Goal: Task Accomplishment & Management: Complete application form

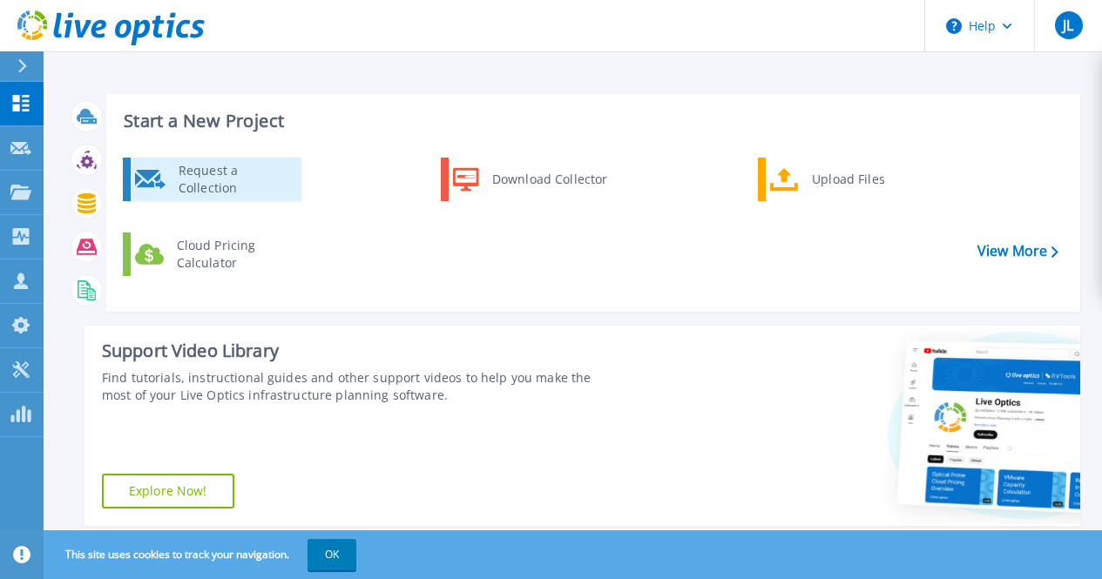
click at [255, 193] on div "Request a Collection" at bounding box center [233, 179] width 127 height 35
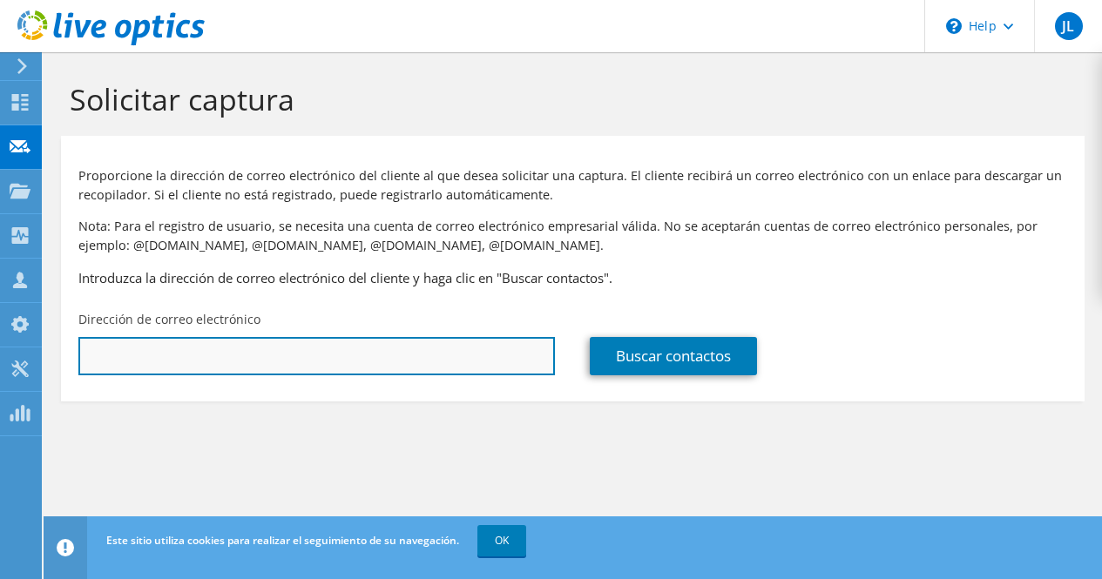
click at [345, 358] on input "text" at bounding box center [316, 356] width 477 height 38
click at [472, 369] on input "text" at bounding box center [316, 356] width 477 height 38
paste input "ycaraballo@bancoademi.com.do"
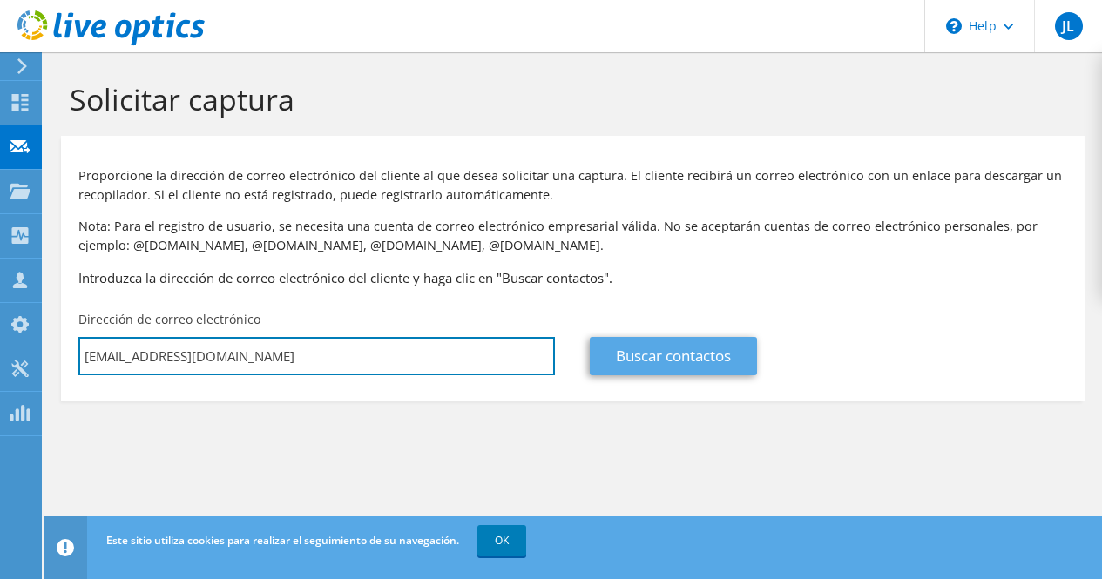
type input "ycaraballo@bancoademi.com.do"
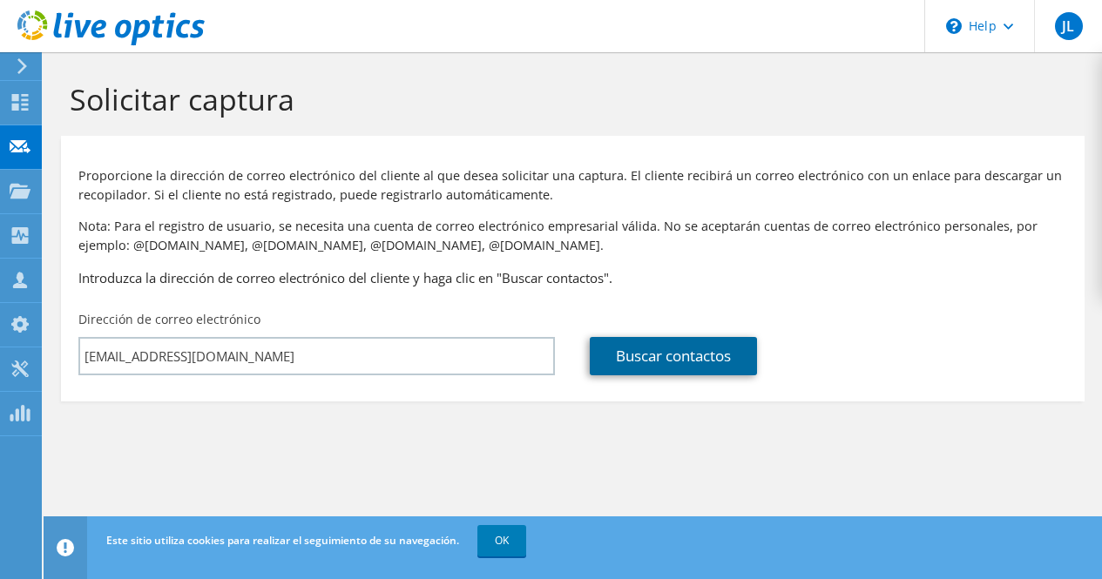
click at [658, 361] on link "Buscar contactos" at bounding box center [673, 356] width 167 height 38
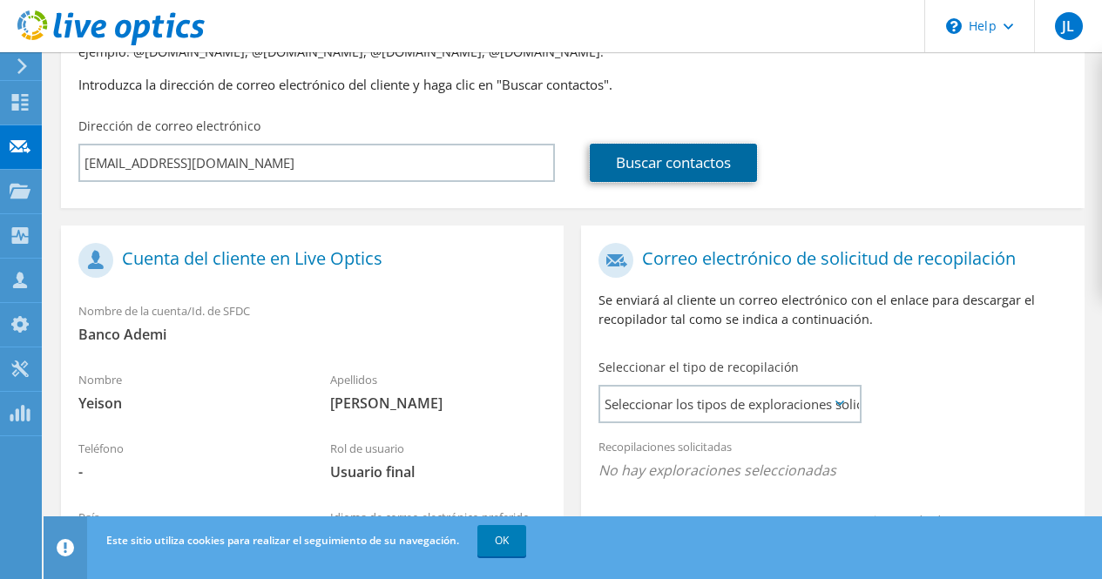
scroll to position [349, 0]
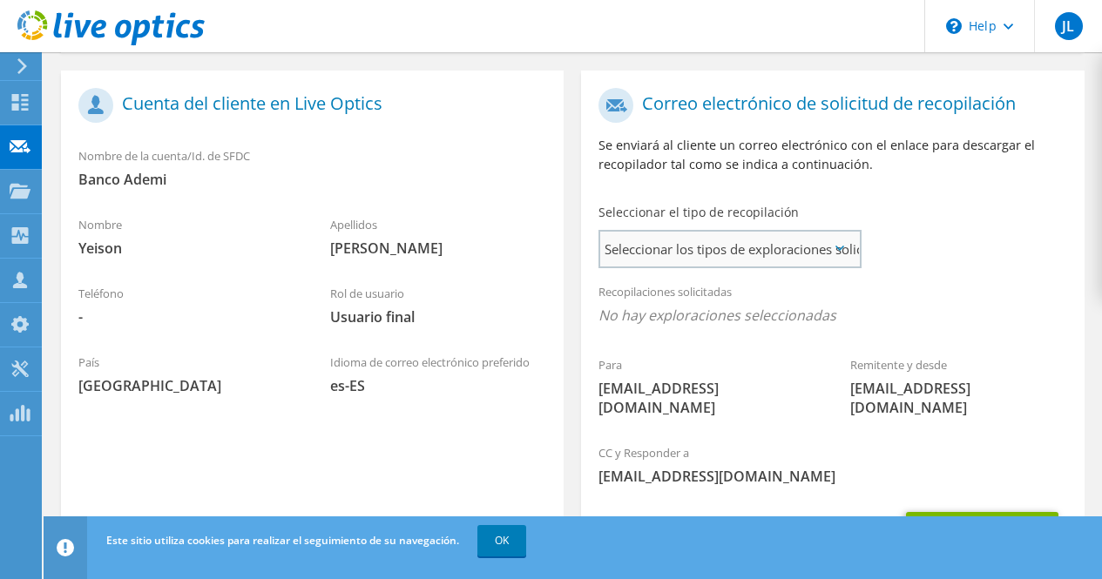
click at [840, 246] on span "Seleccionar los tipos de exploraciones solicitados" at bounding box center [729, 249] width 259 height 35
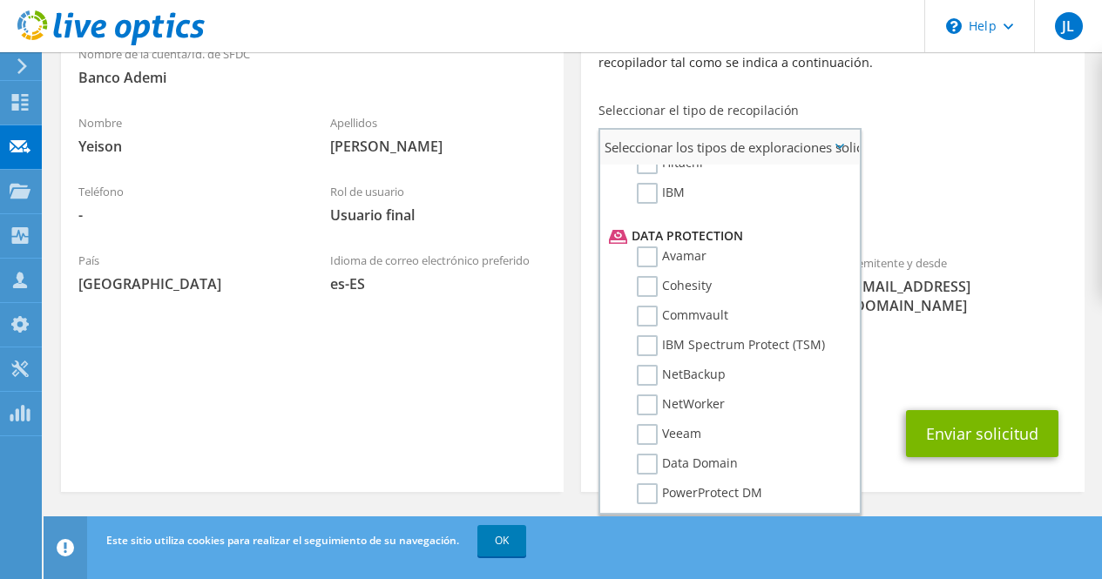
scroll to position [784, 0]
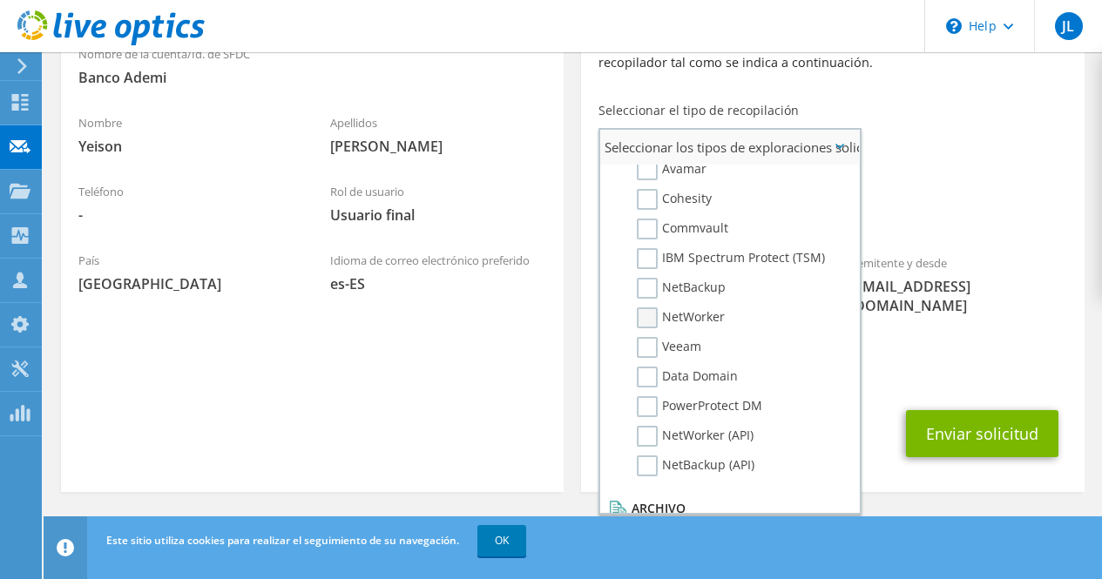
click at [681, 320] on label "NetWorker" at bounding box center [681, 318] width 88 height 21
click at [0, 0] on input "NetWorker" at bounding box center [0, 0] width 0 height 0
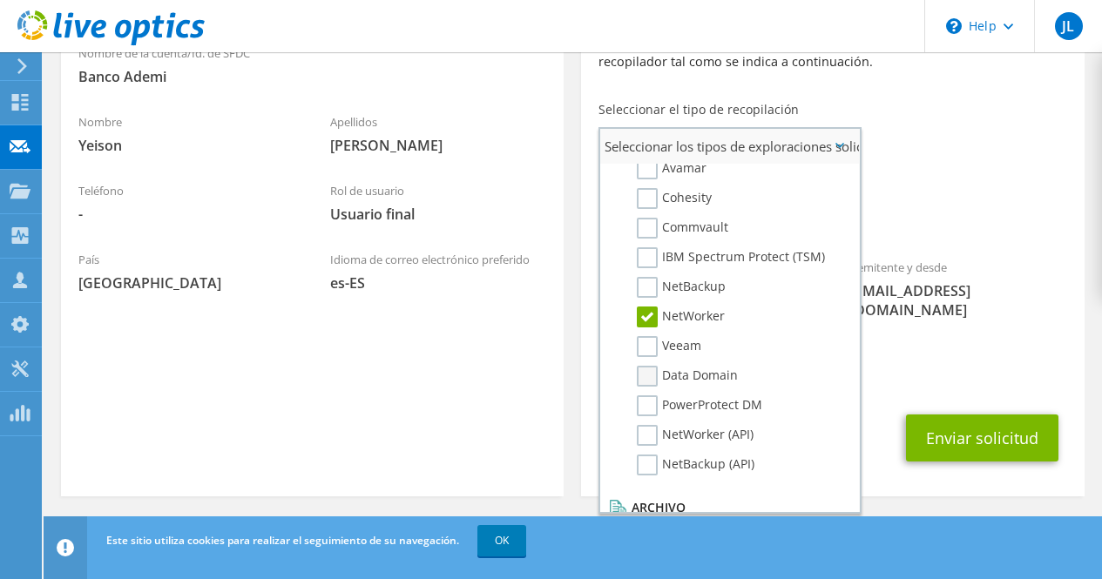
click at [671, 371] on label "Data Domain" at bounding box center [687, 376] width 101 height 21
click at [0, 0] on input "Data Domain" at bounding box center [0, 0] width 0 height 0
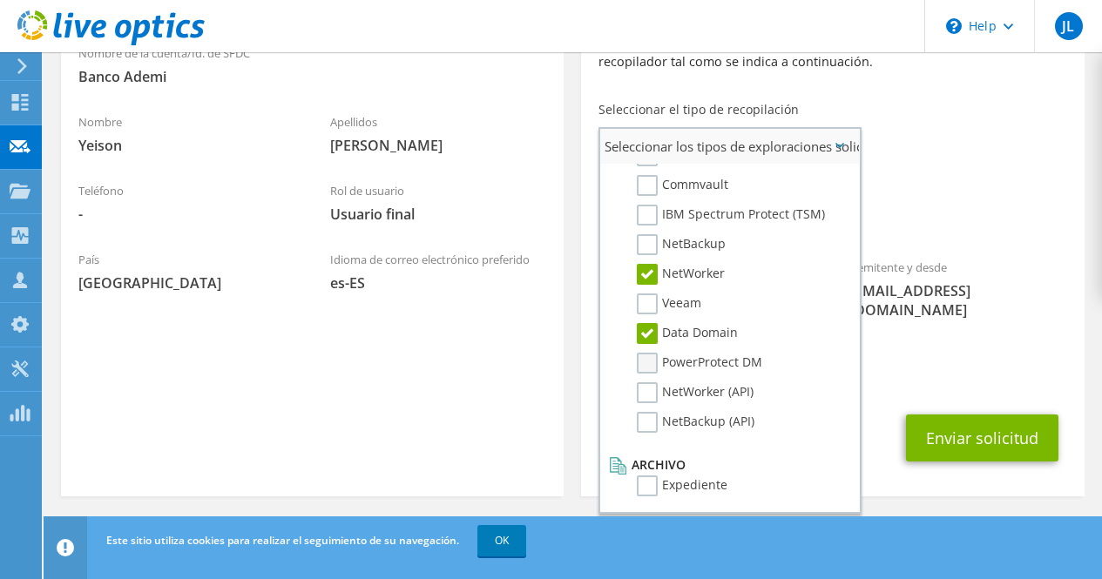
scroll to position [829, 0]
click at [652, 384] on label "NetWorker (API)" at bounding box center [695, 391] width 117 height 21
click at [0, 0] on input "NetWorker (API)" at bounding box center [0, 0] width 0 height 0
click at [651, 372] on label "PowerProtect DM" at bounding box center [699, 361] width 125 height 21
click at [0, 0] on input "PowerProtect DM" at bounding box center [0, 0] width 0 height 0
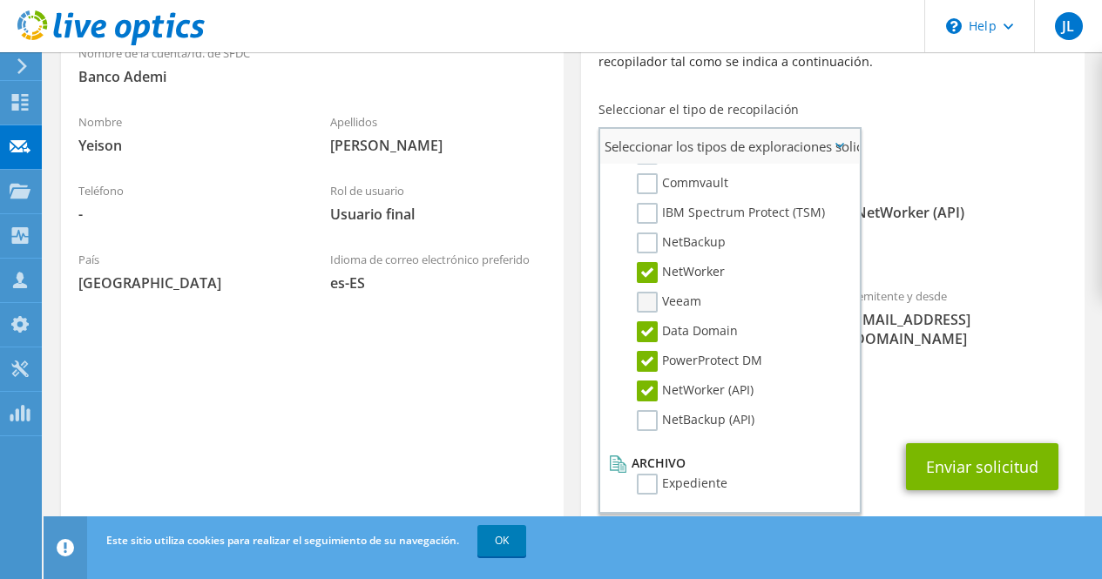
click at [651, 303] on label "Veeam" at bounding box center [669, 302] width 64 height 21
click at [0, 0] on input "Veeam" at bounding box center [0, 0] width 0 height 0
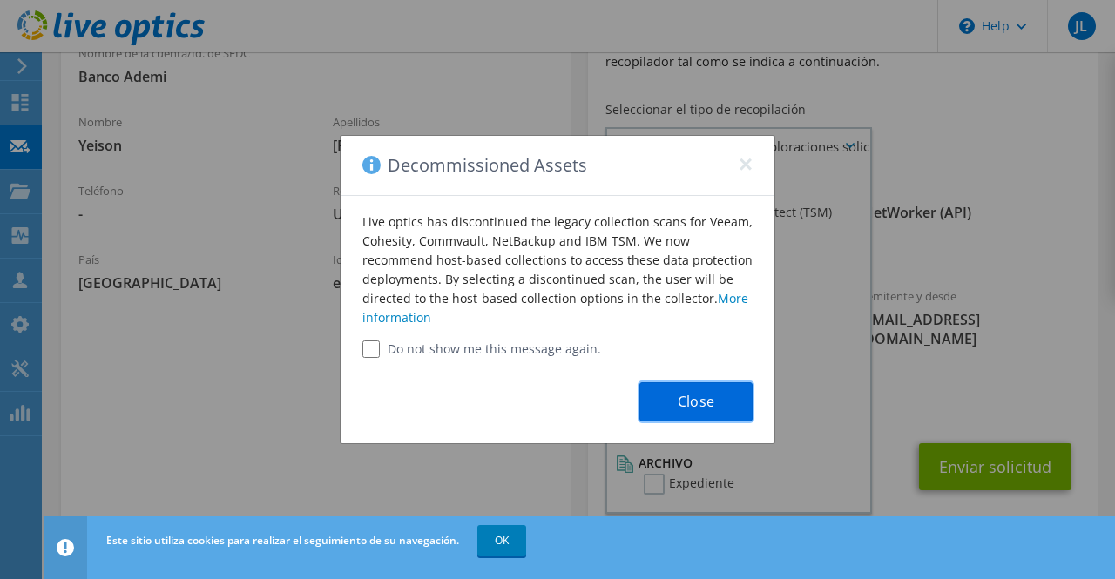
click at [717, 405] on button "Close" at bounding box center [696, 402] width 113 height 39
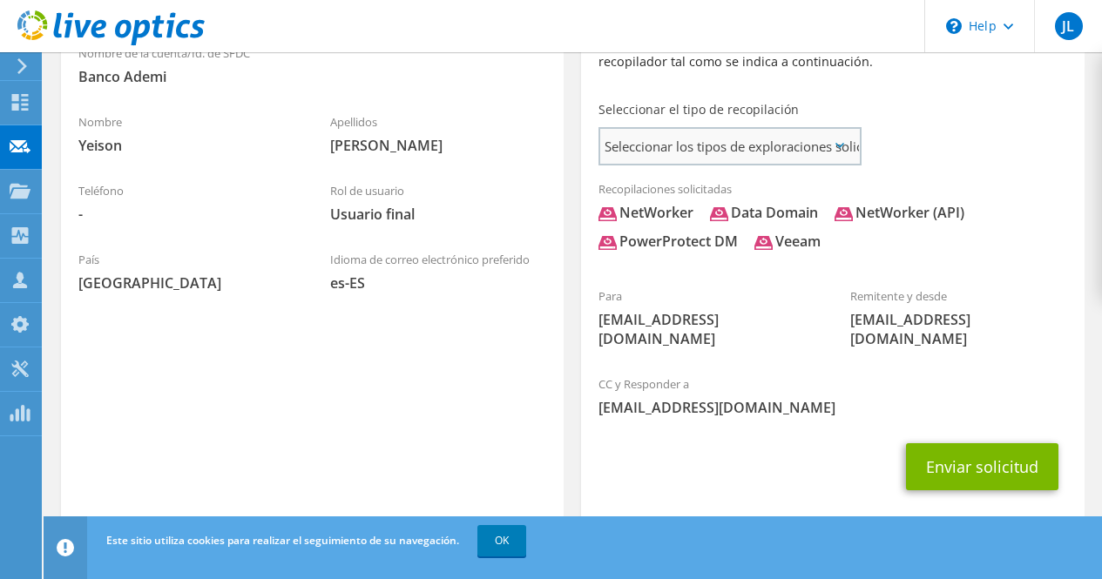
click at [846, 152] on span "Seleccionar los tipos de exploraciones solicitados" at bounding box center [729, 146] width 259 height 35
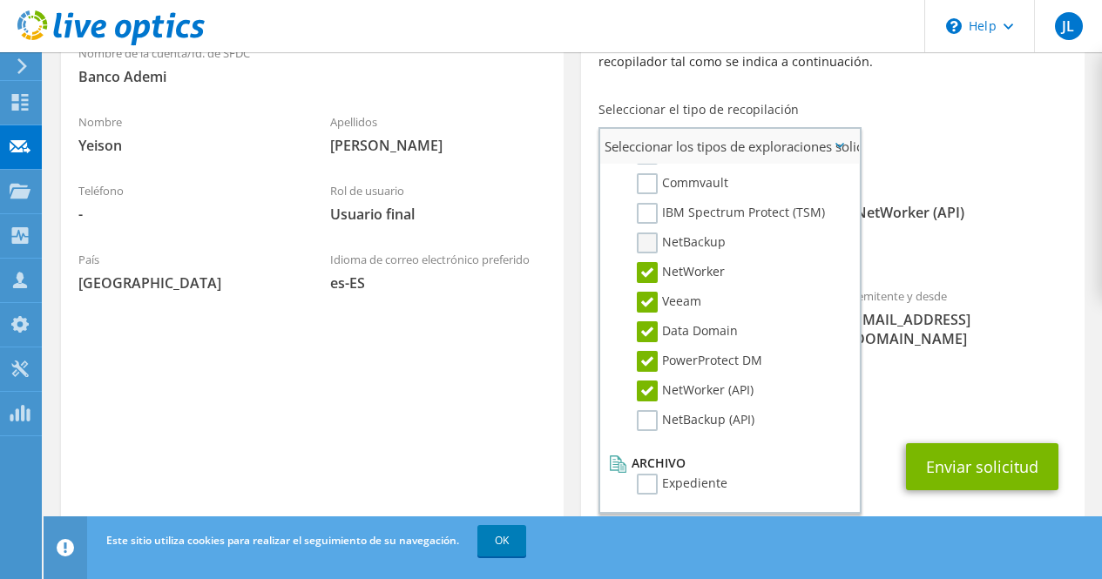
click at [648, 242] on label "NetBackup" at bounding box center [681, 243] width 89 height 21
click at [0, 0] on input "NetBackup" at bounding box center [0, 0] width 0 height 0
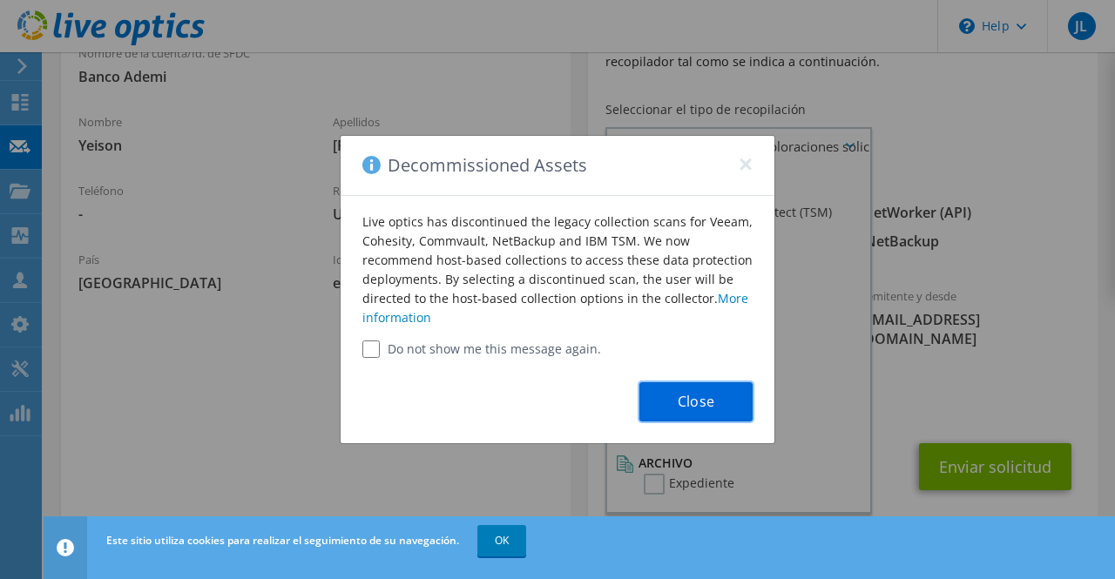
click at [693, 391] on button "Close" at bounding box center [696, 402] width 113 height 39
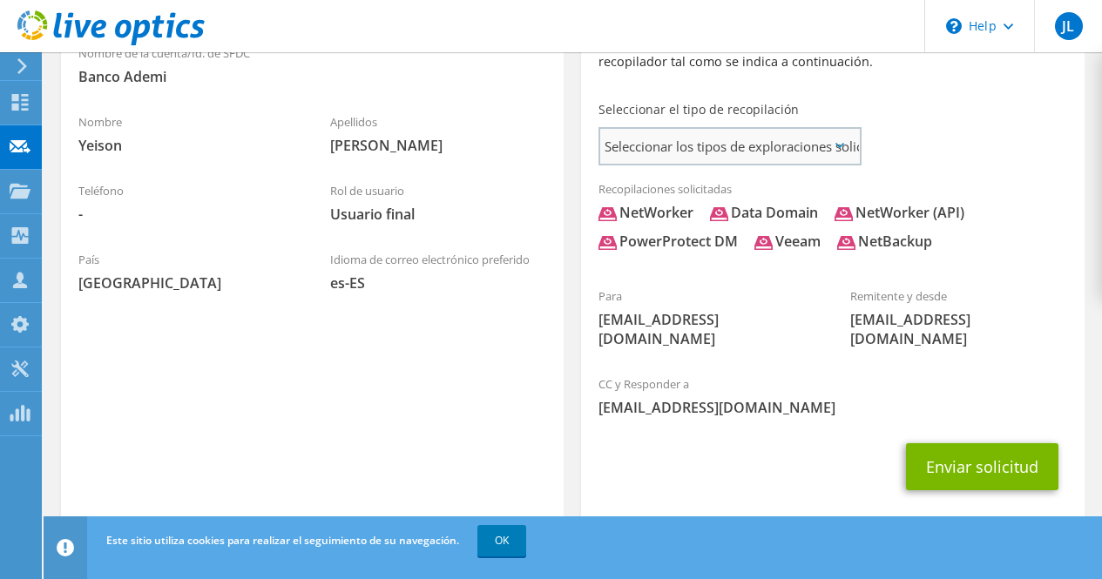
click at [829, 152] on span "Seleccionar los tipos de exploraciones solicitados" at bounding box center [729, 146] width 259 height 35
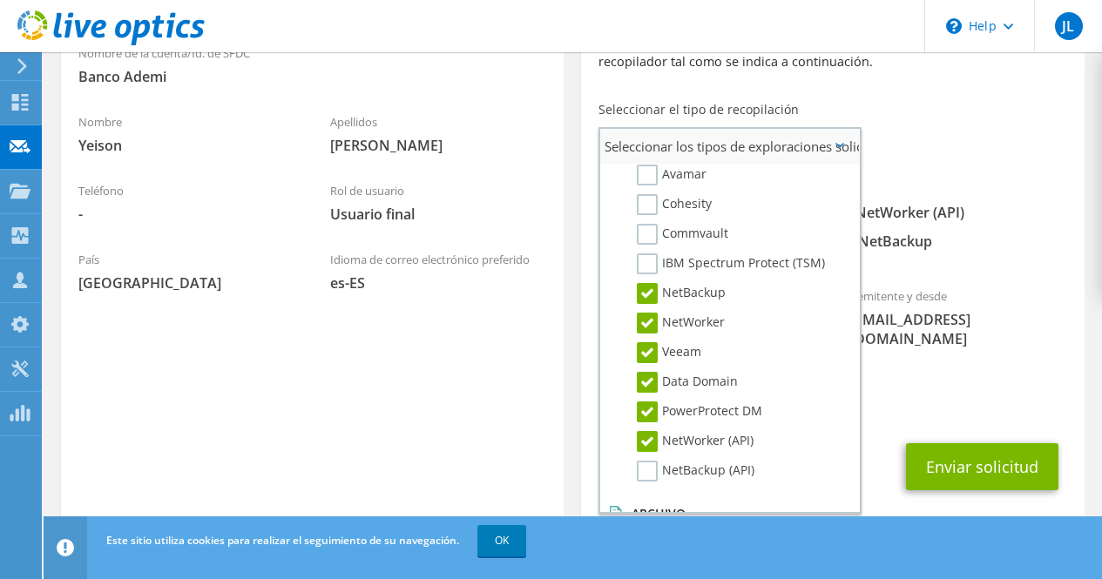
scroll to position [654, 0]
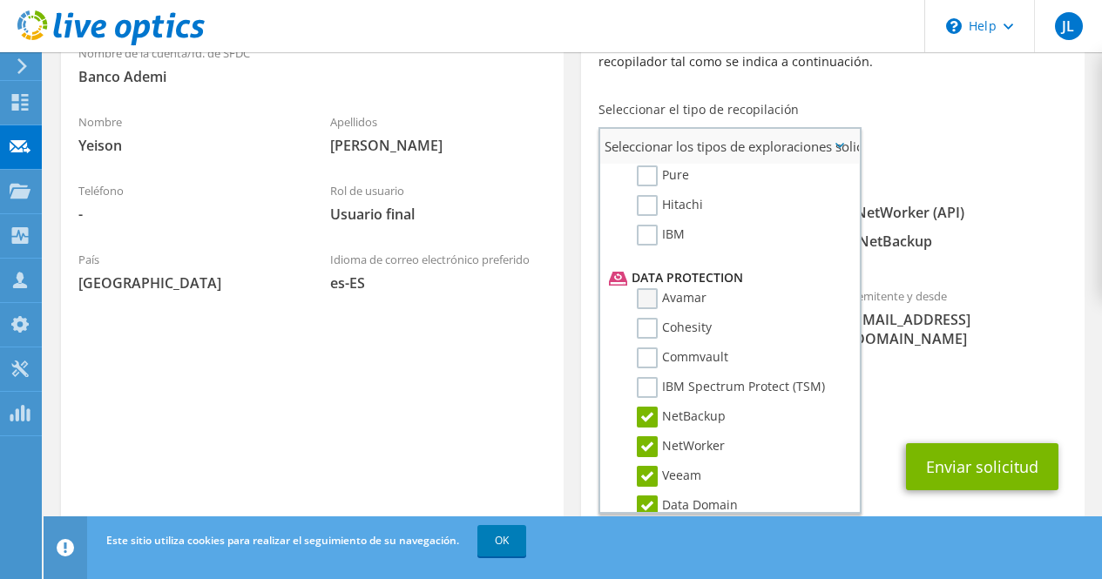
click at [647, 300] on label "Avamar" at bounding box center [672, 298] width 70 height 21
click at [0, 0] on input "Avamar" at bounding box center [0, 0] width 0 height 0
click at [649, 320] on label "Cohesity" at bounding box center [674, 328] width 75 height 21
click at [0, 0] on input "Cohesity" at bounding box center [0, 0] width 0 height 0
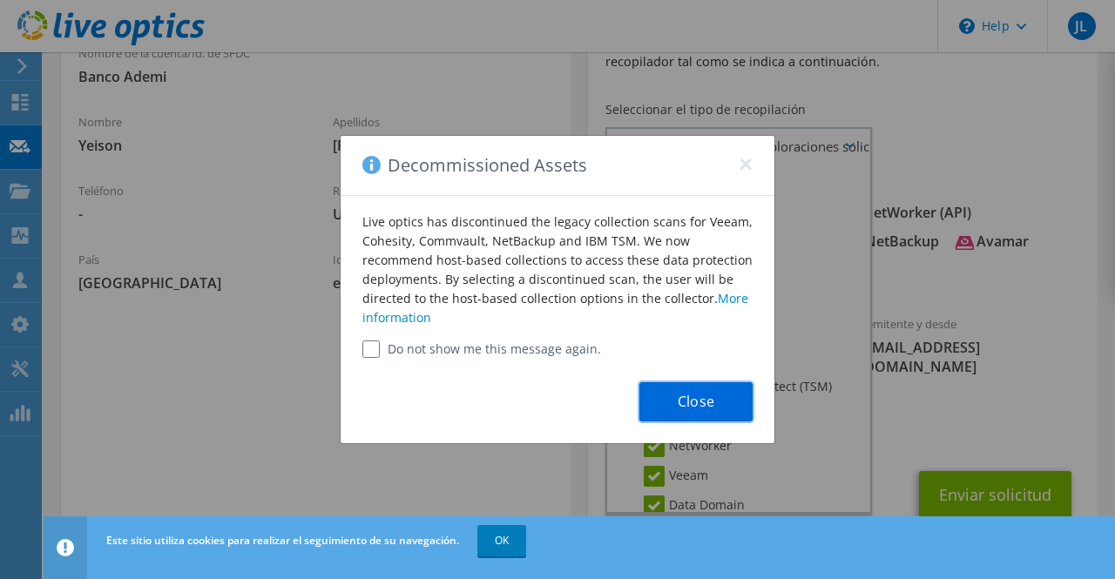
click at [668, 398] on button "Close" at bounding box center [696, 402] width 113 height 39
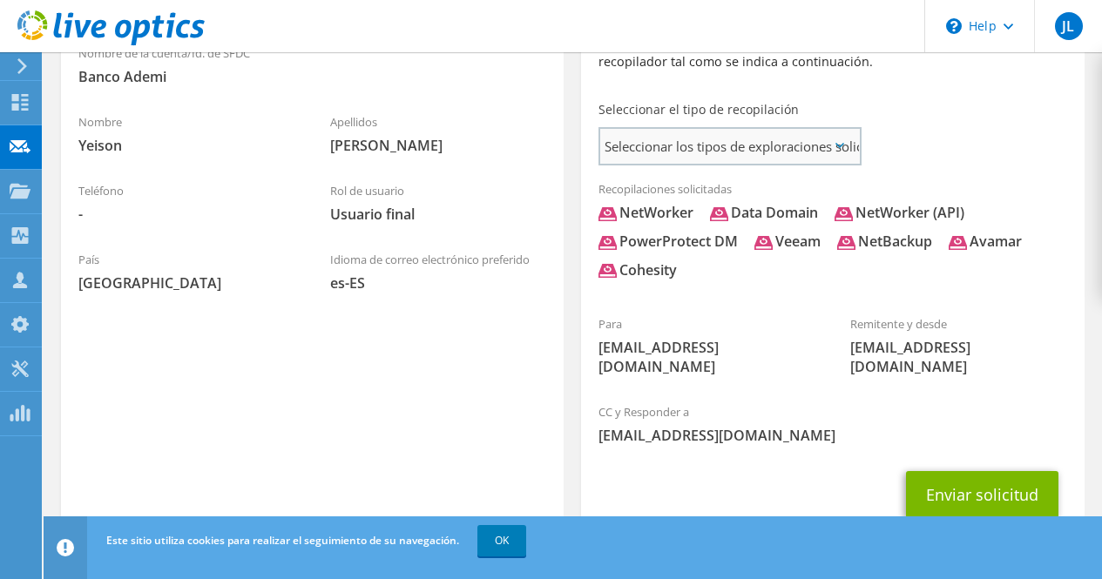
click at [764, 146] on span "Seleccionar los tipos de exploraciones solicitados" at bounding box center [729, 146] width 259 height 35
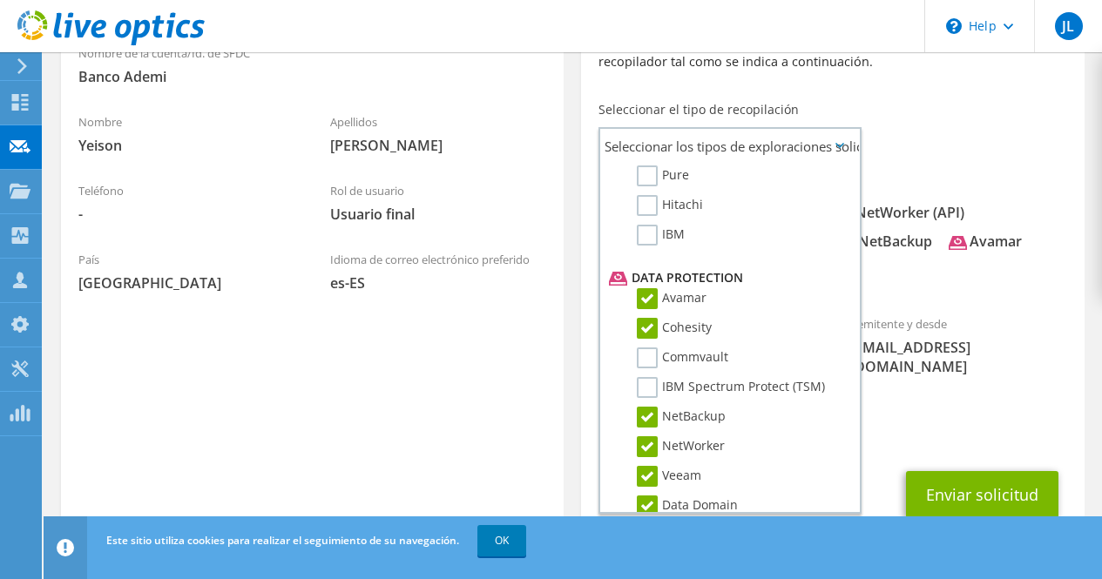
drag, startPoint x: 649, startPoint y: 356, endPoint x: 650, endPoint y: 372, distance: 15.7
click at [649, 357] on label "Commvault" at bounding box center [682, 358] width 91 height 21
click at [0, 0] on input "Commvault" at bounding box center [0, 0] width 0 height 0
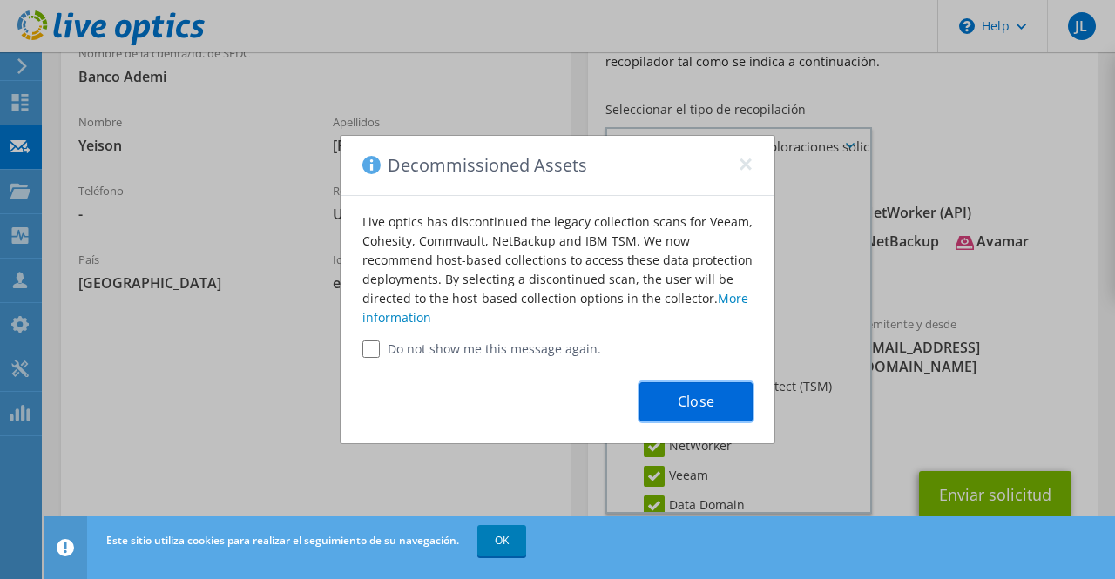
click at [650, 396] on button "Close" at bounding box center [696, 402] width 113 height 39
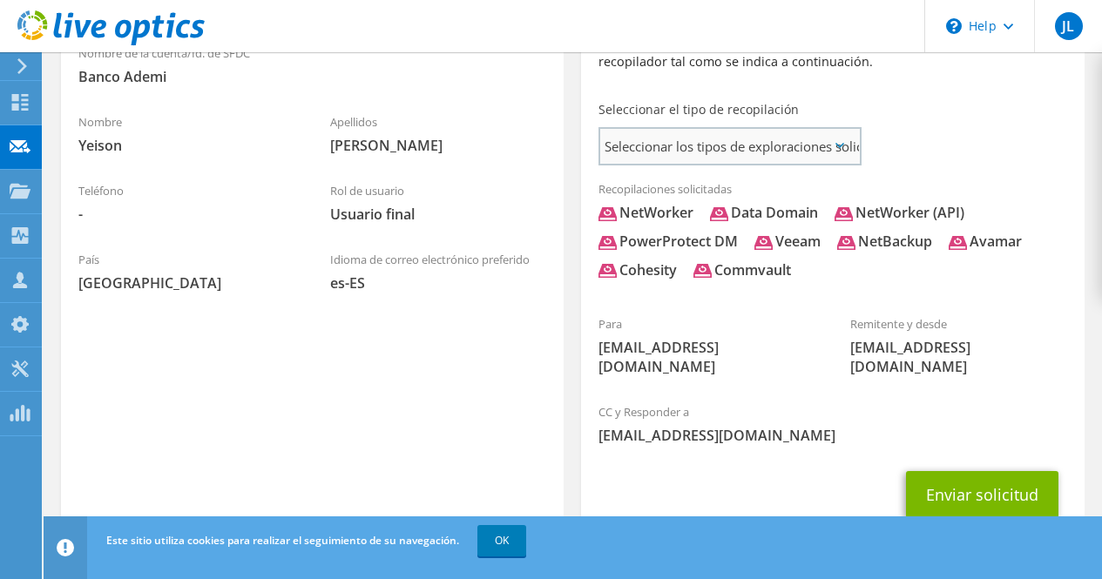
click at [809, 144] on span "Seleccionar los tipos de exploraciones solicitados" at bounding box center [729, 146] width 259 height 35
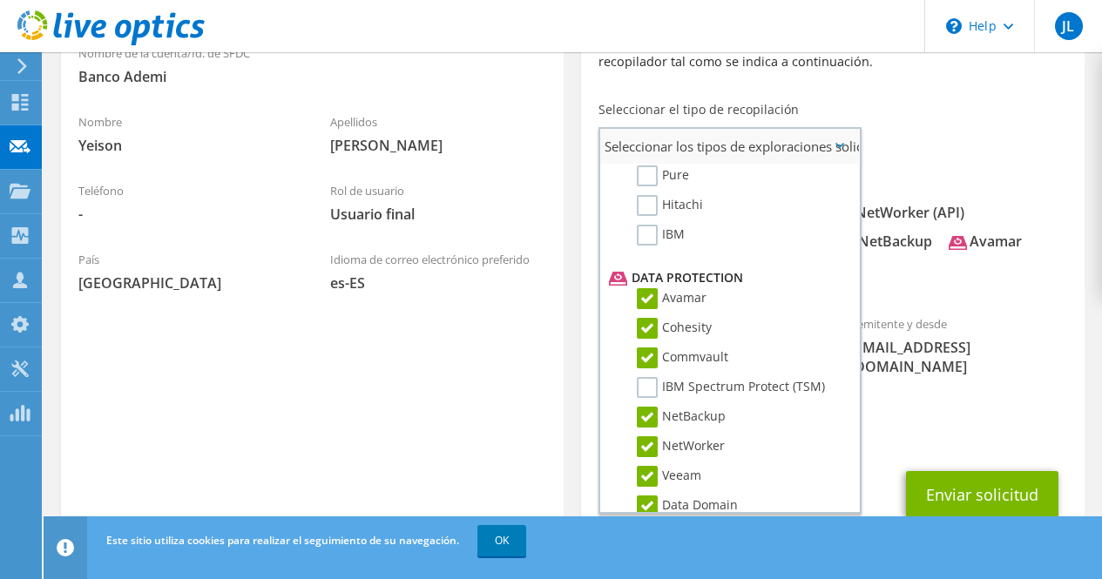
click at [654, 298] on label "Avamar" at bounding box center [672, 298] width 70 height 21
click at [0, 0] on input "Avamar" at bounding box center [0, 0] width 0 height 0
drag, startPoint x: 654, startPoint y: 329, endPoint x: 652, endPoint y: 342, distance: 13.2
click at [654, 329] on label "Cohesity" at bounding box center [674, 328] width 75 height 21
click at [652, 350] on label "Commvault" at bounding box center [682, 358] width 91 height 21
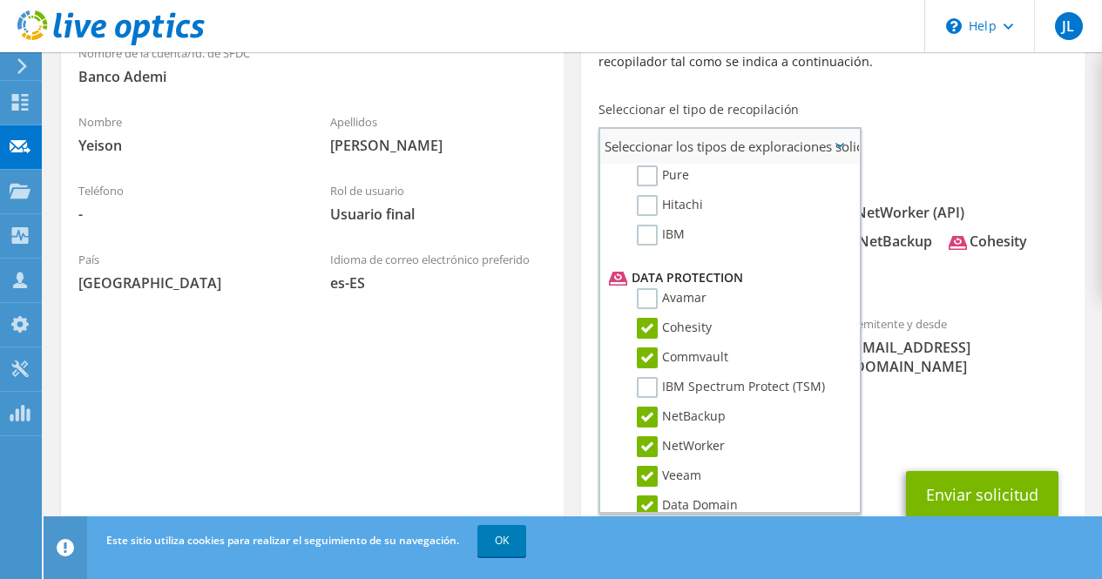
click at [0, 0] on input "Commvault" at bounding box center [0, 0] width 0 height 0
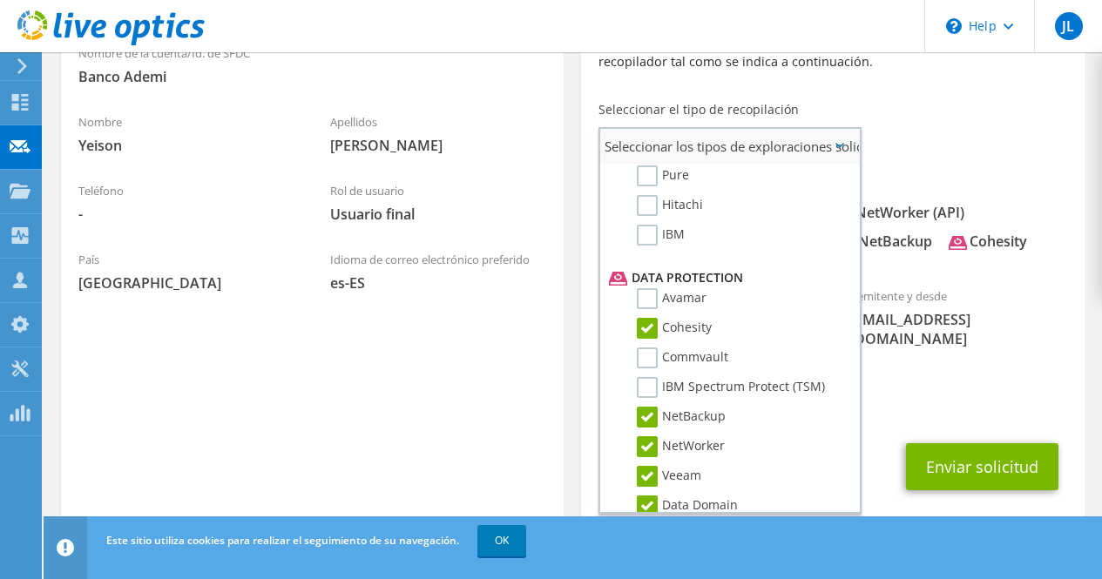
click at [651, 325] on label "Cohesity" at bounding box center [674, 328] width 75 height 21
click at [0, 0] on input "Cohesity" at bounding box center [0, 0] width 0 height 0
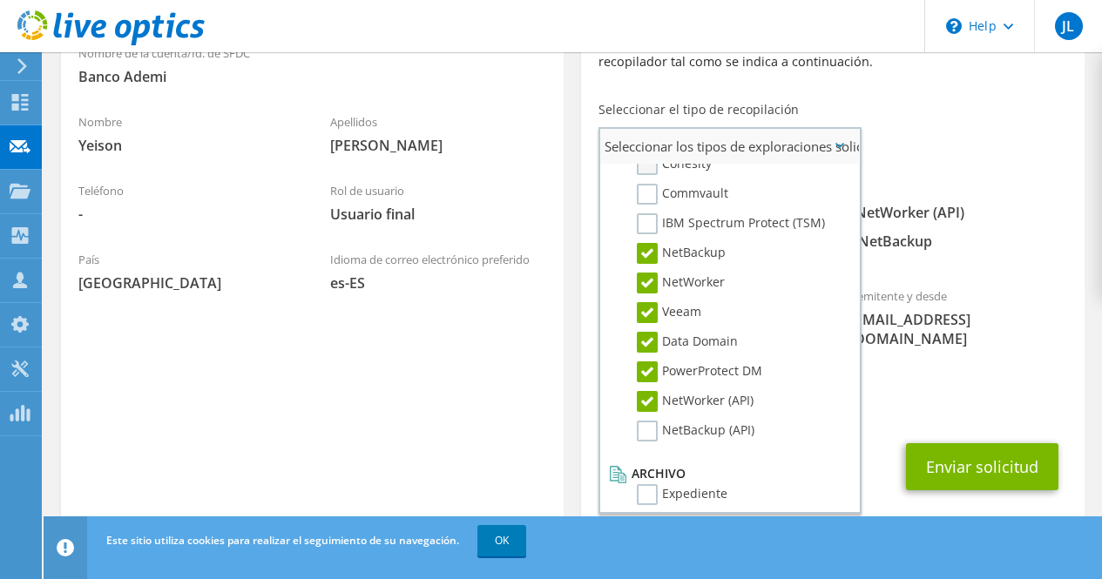
scroll to position [829, 0]
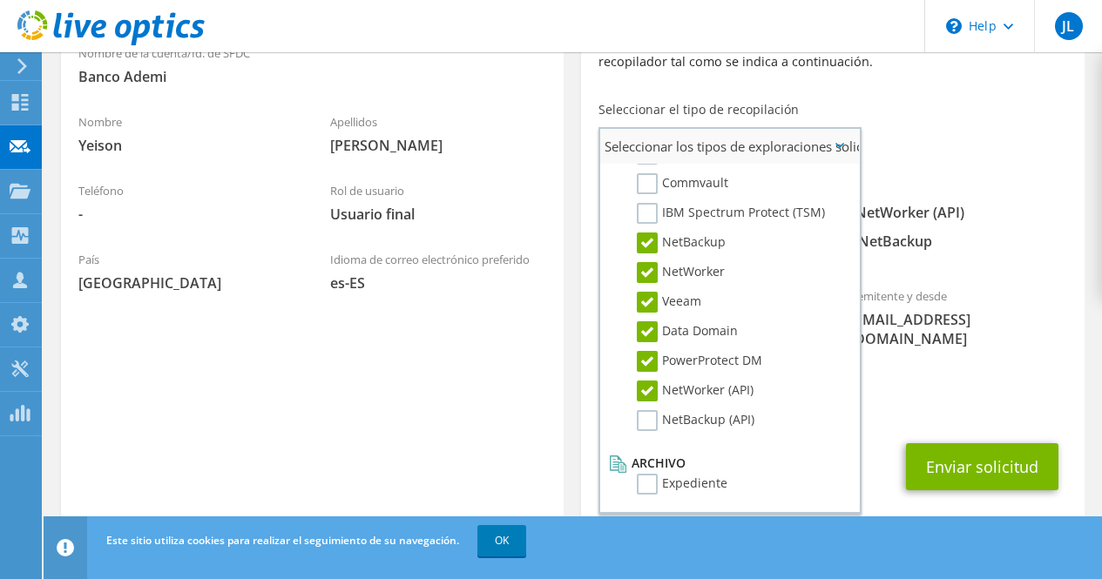
click at [649, 299] on label "Veeam" at bounding box center [669, 302] width 64 height 21
click at [0, 0] on input "Veeam" at bounding box center [0, 0] width 0 height 0
click at [645, 247] on label "NetBackup" at bounding box center [681, 243] width 89 height 21
click at [0, 0] on input "NetBackup" at bounding box center [0, 0] width 0 height 0
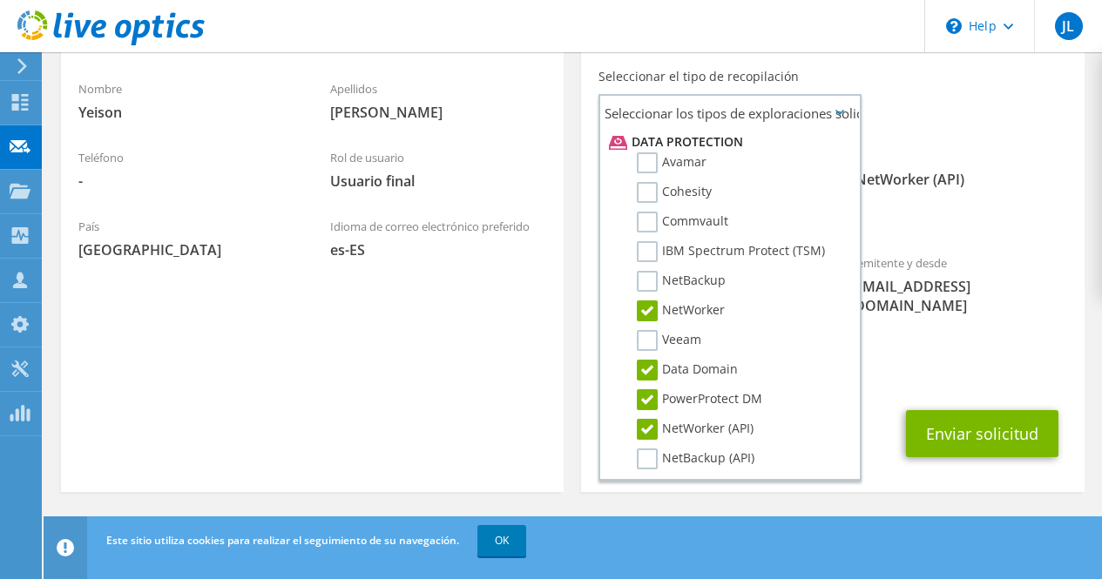
scroll to position [742, 0]
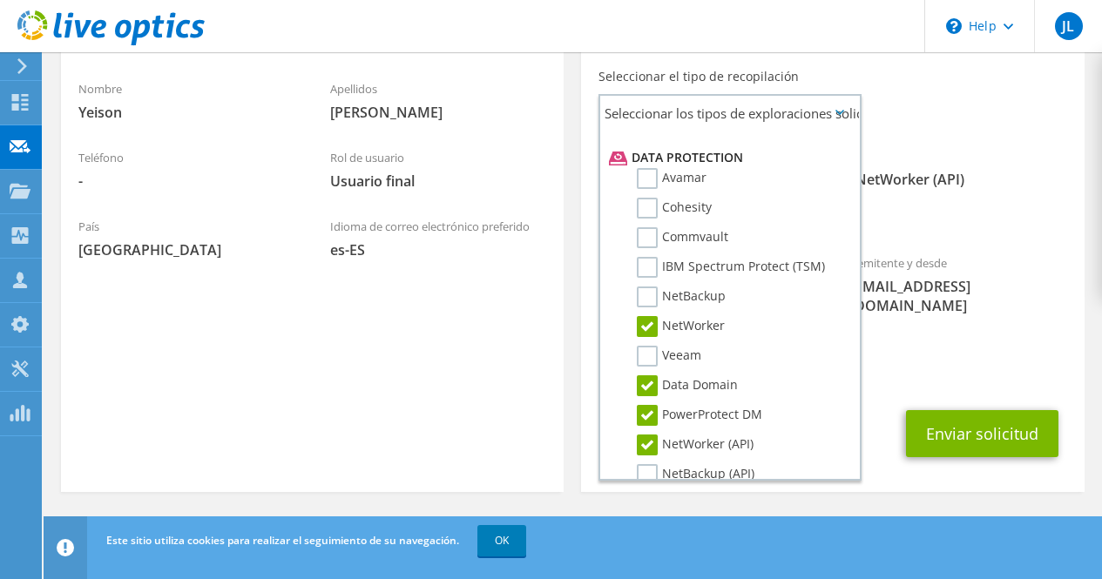
click at [921, 342] on div "CC y Responder a jlorenzo@hyhsolutions.com.do" at bounding box center [832, 363] width 503 height 60
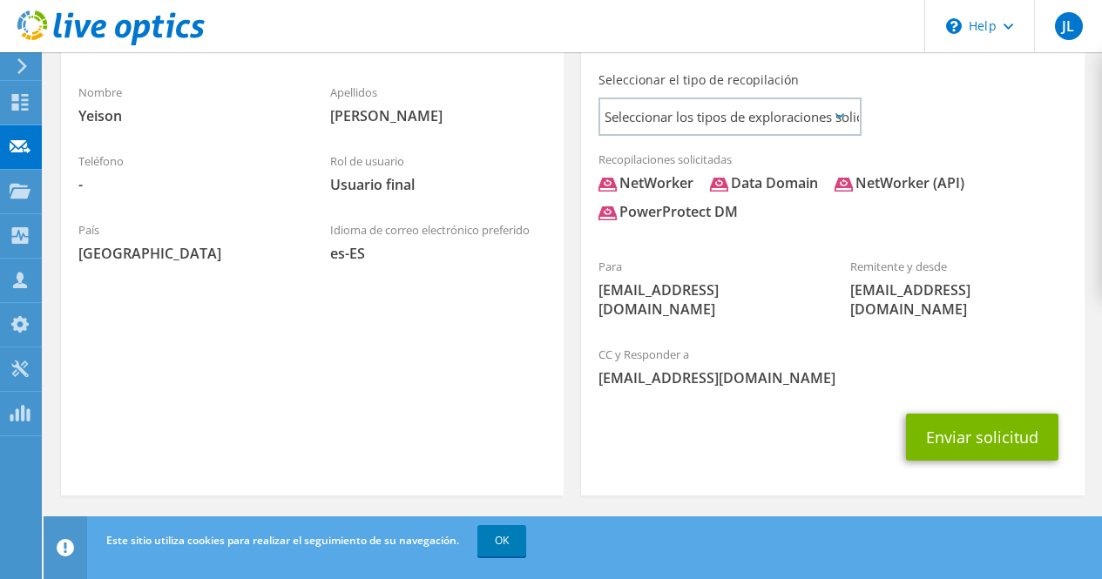
scroll to position [484, 0]
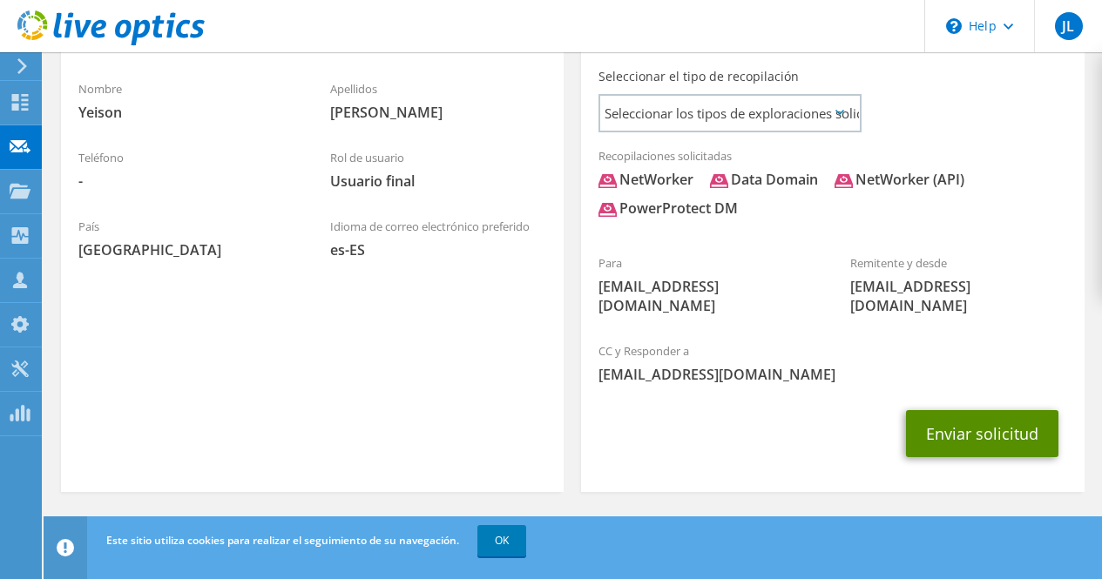
click at [990, 440] on button "Enviar solicitud" at bounding box center [982, 433] width 152 height 47
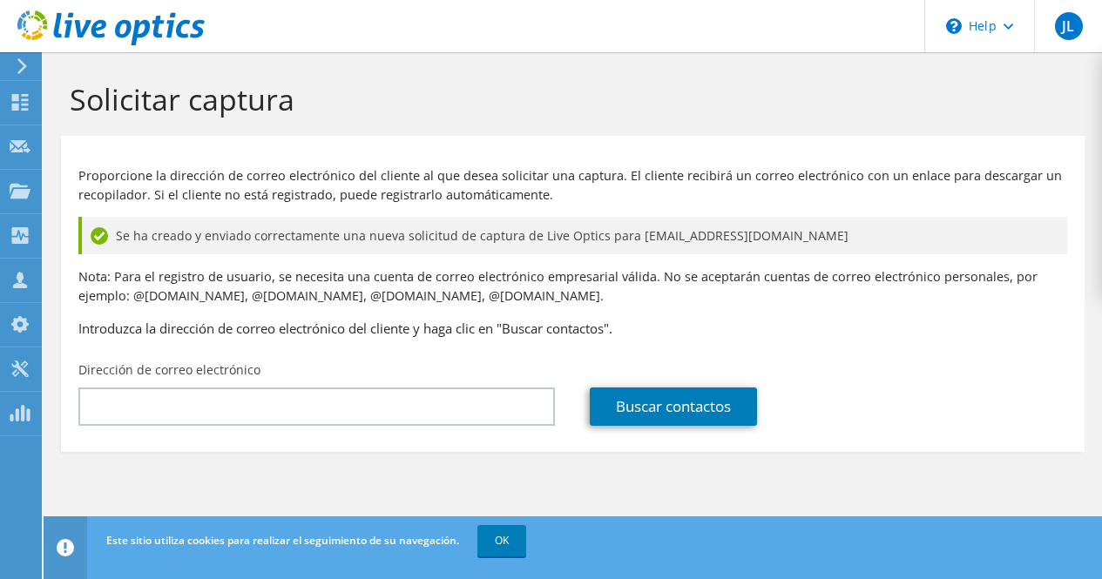
click at [26, 63] on icon at bounding box center [22, 66] width 13 height 16
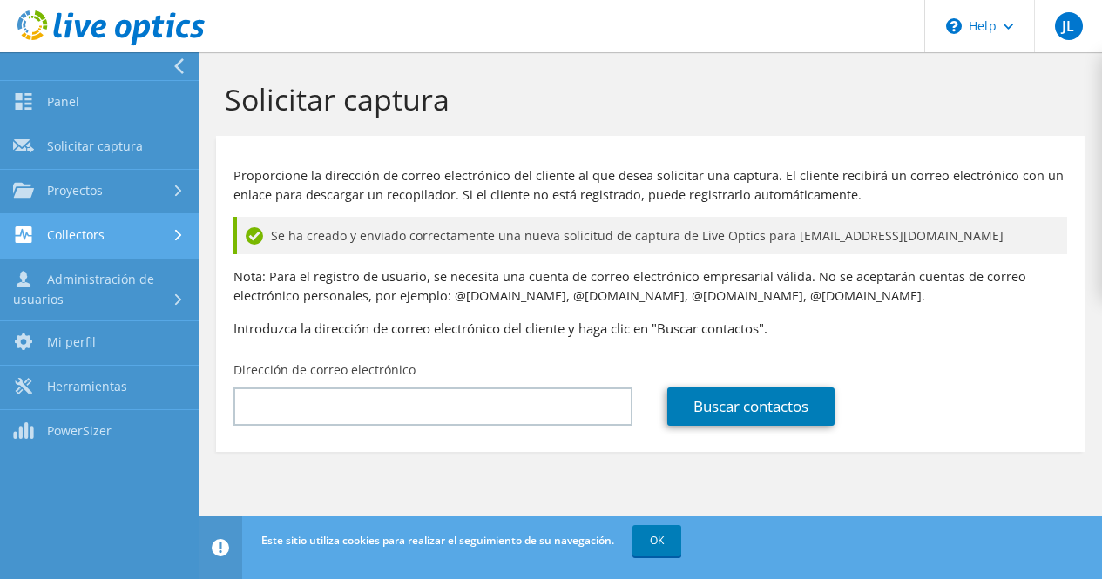
click at [79, 241] on link "Collectors" at bounding box center [99, 236] width 199 height 44
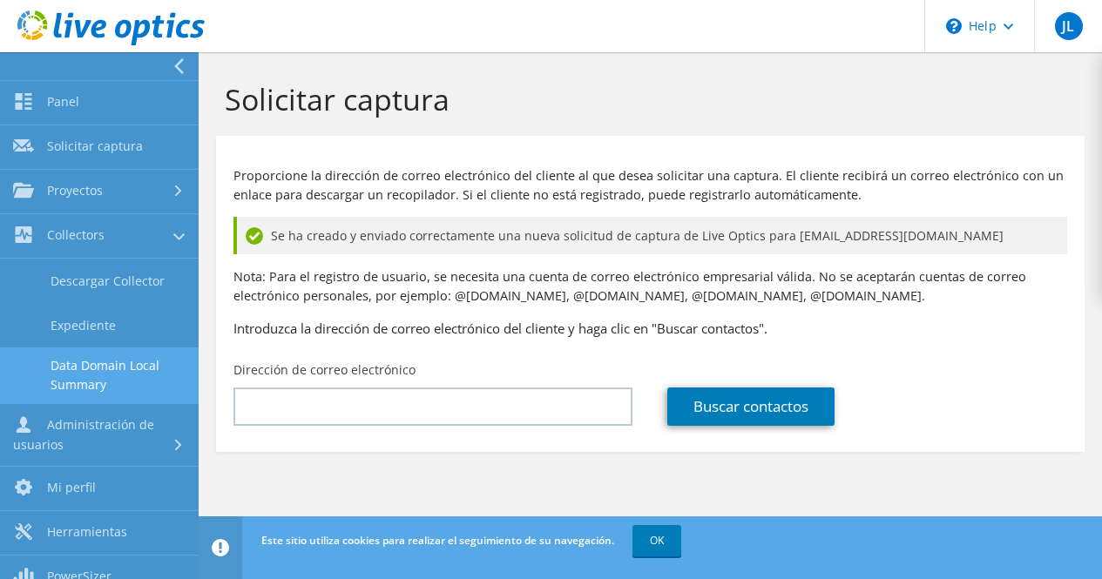
click at [131, 369] on link "Data Domain Local Summary" at bounding box center [99, 376] width 199 height 56
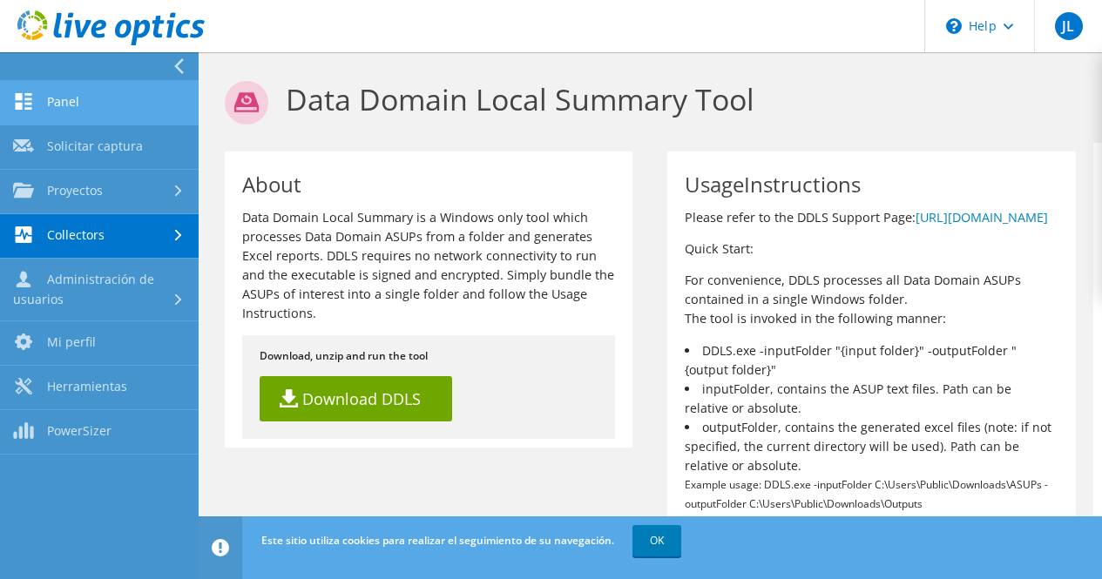
click at [67, 112] on link "Panel" at bounding box center [99, 103] width 199 height 44
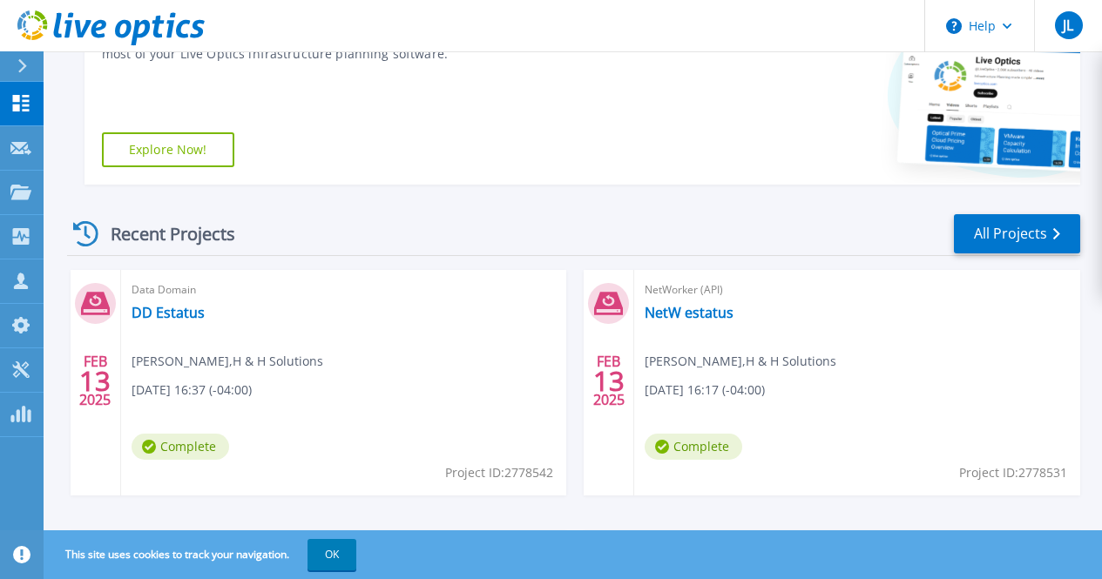
scroll to position [436, 0]
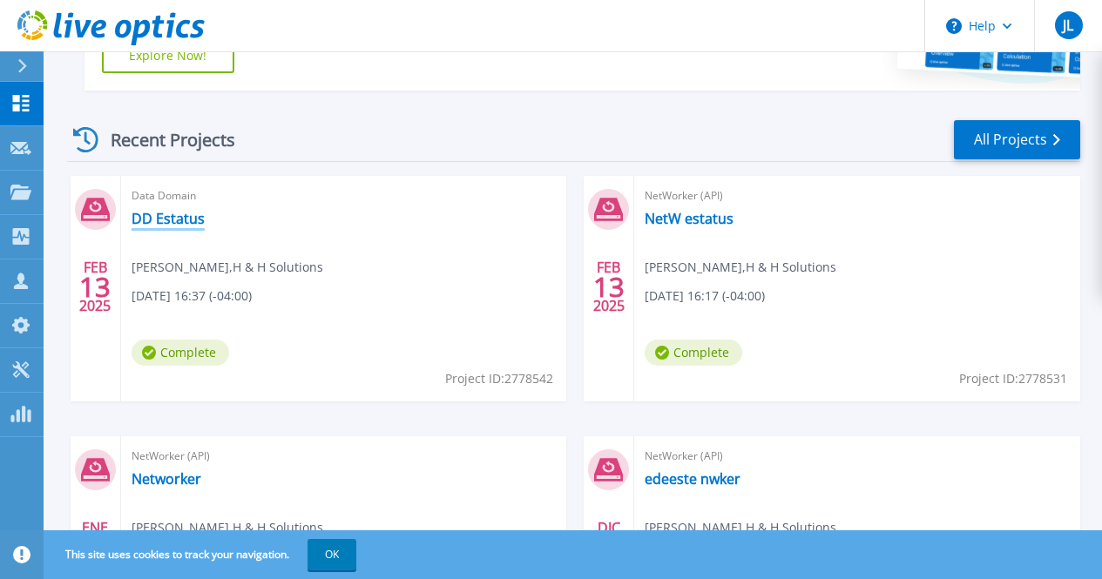
click at [180, 220] on link "DD Estatus" at bounding box center [168, 218] width 73 height 17
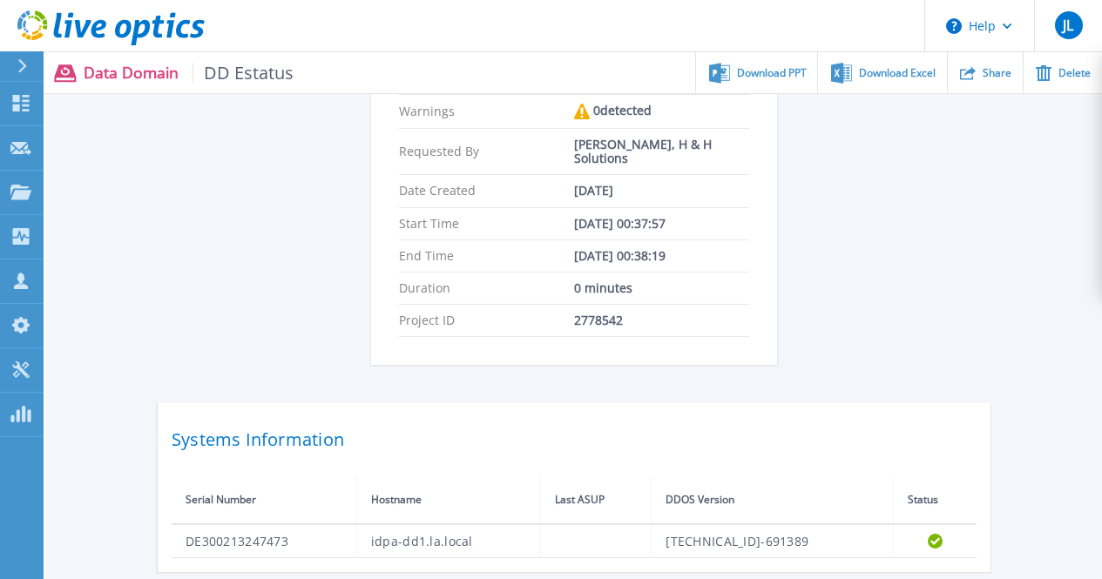
scroll to position [386, 0]
